Goal: Go to known website: Access a specific website the user already knows

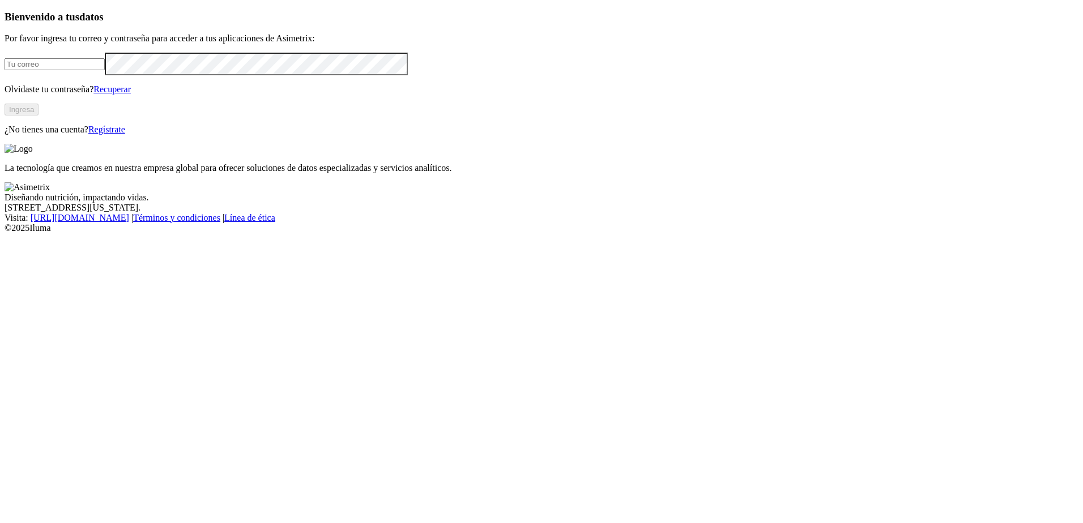
type input "[EMAIL_ADDRESS][DOMAIN_NAME]"
click at [39, 116] on button "Ingresa" at bounding box center [22, 110] width 34 height 12
